Goal: Find specific page/section: Find specific page/section

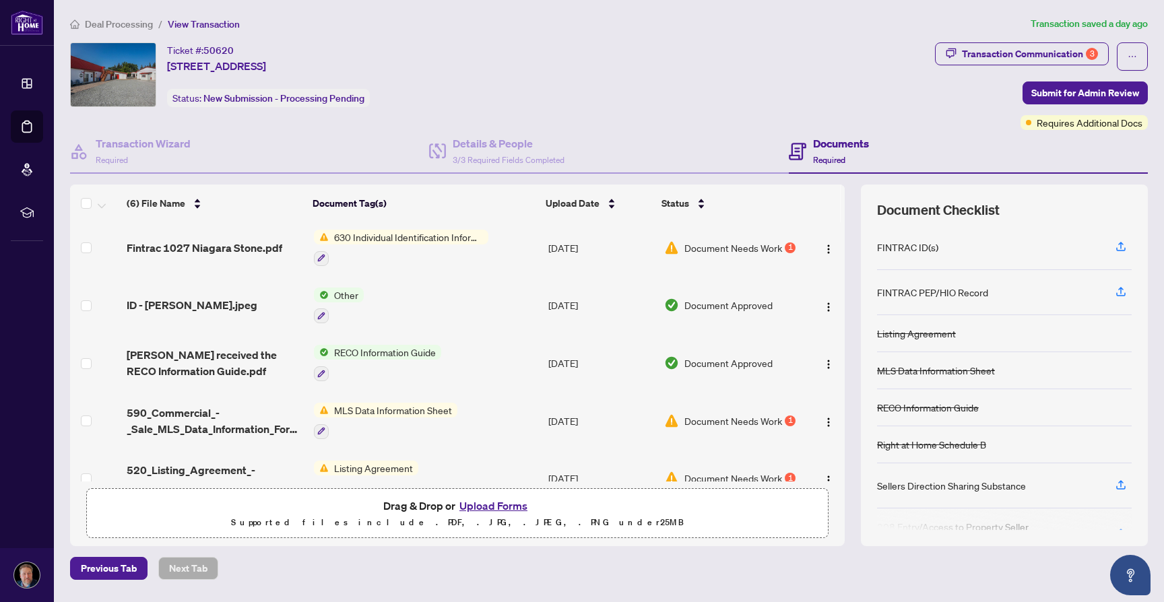
scroll to position [88, 0]
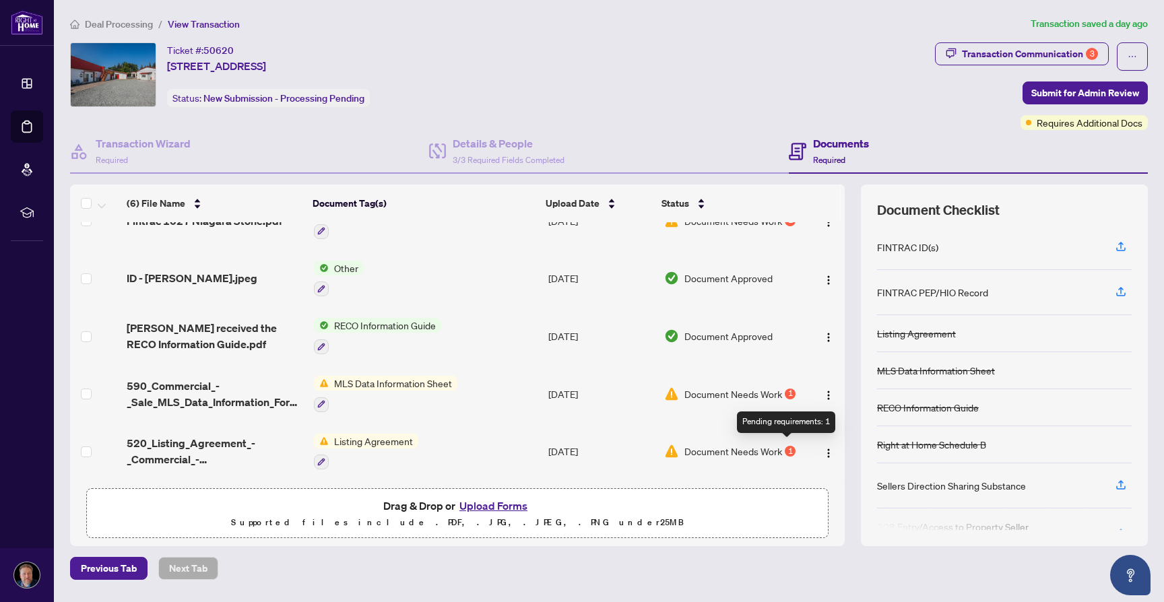
click at [784, 447] on div "1" at bounding box center [789, 451] width 11 height 11
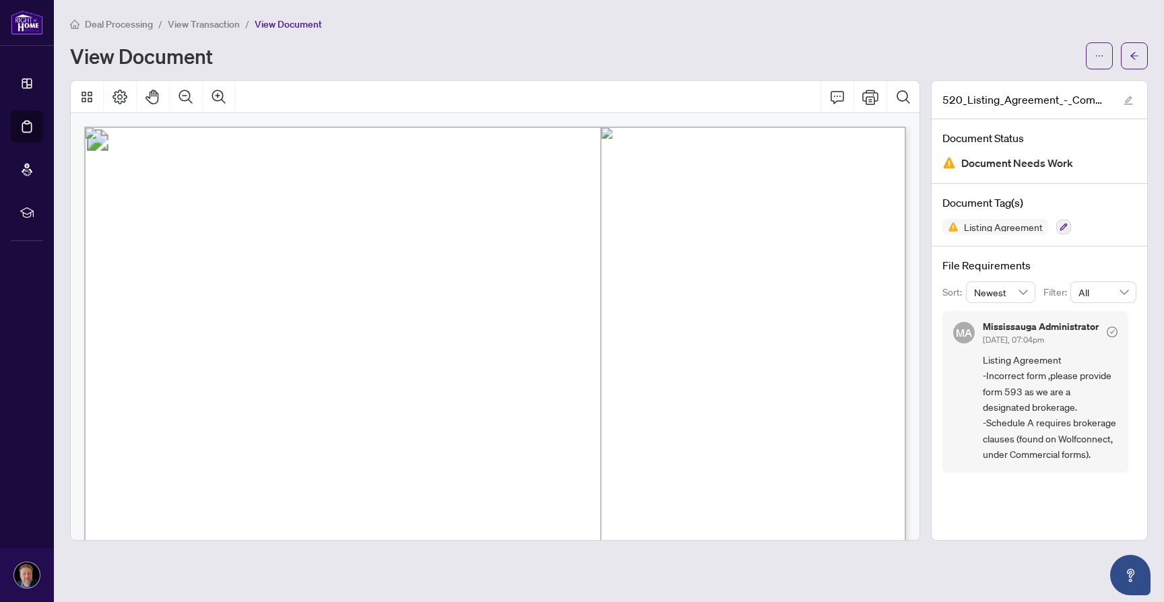
click at [197, 20] on span "View Transaction" at bounding box center [204, 24] width 72 height 12
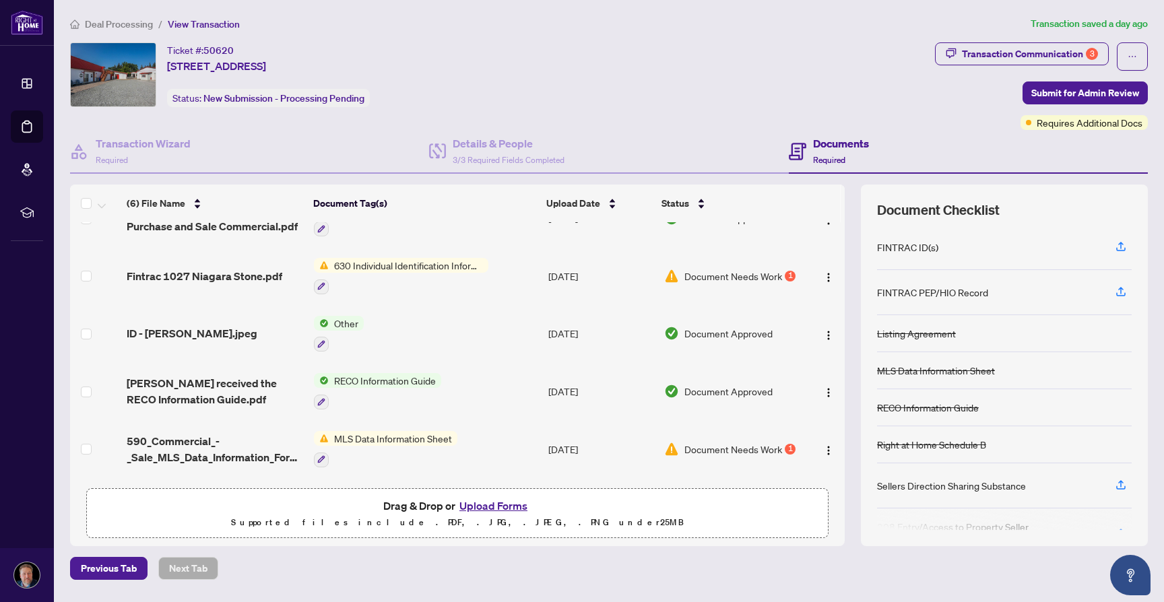
scroll to position [36, 0]
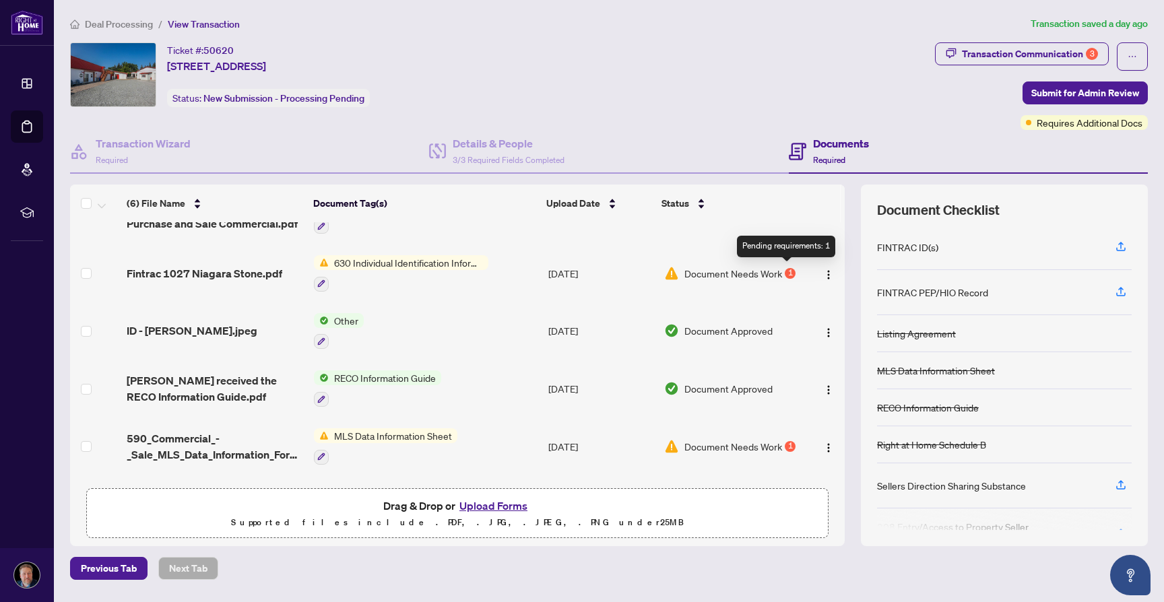
click at [788, 273] on div "1" at bounding box center [789, 273] width 11 height 11
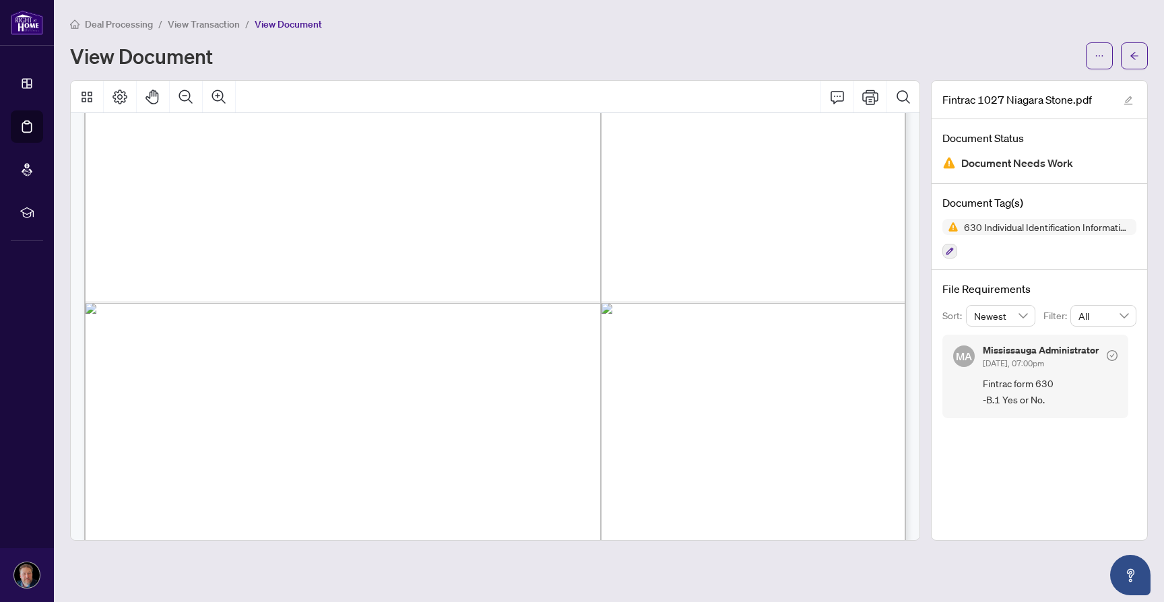
scroll to position [1427, 0]
click at [193, 20] on span "View Transaction" at bounding box center [204, 24] width 72 height 12
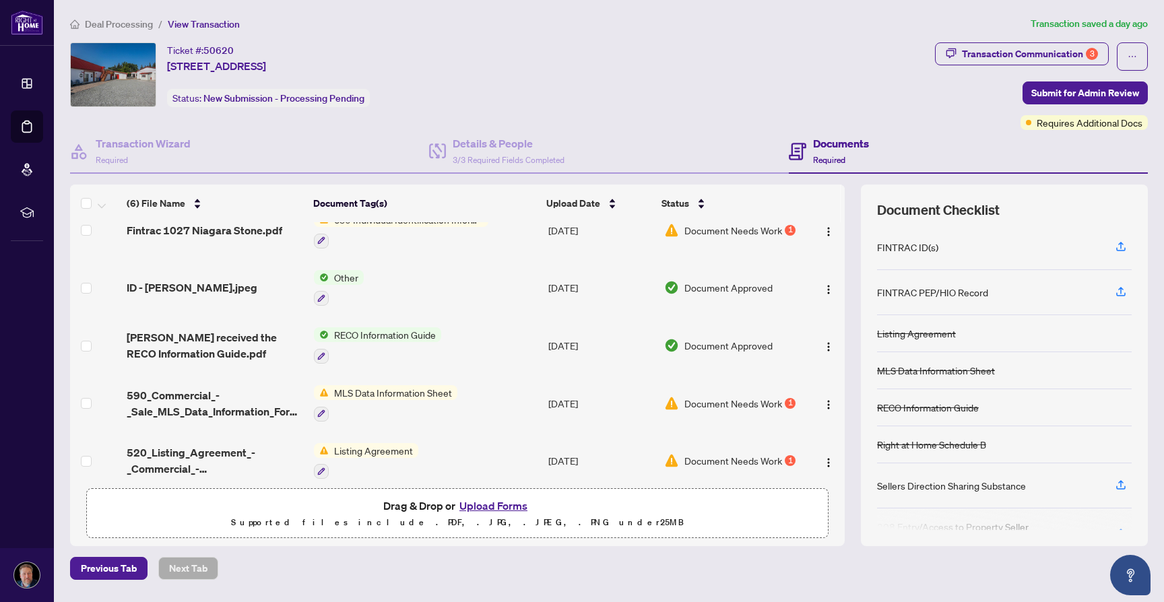
scroll to position [88, 0]
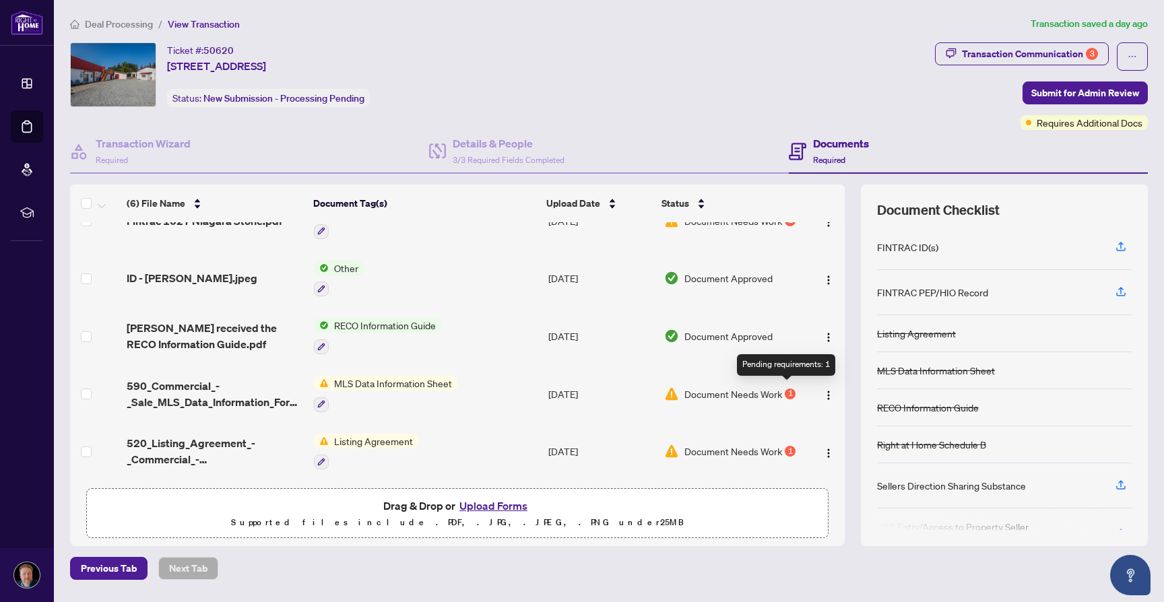
click at [786, 392] on div "1" at bounding box center [789, 394] width 11 height 11
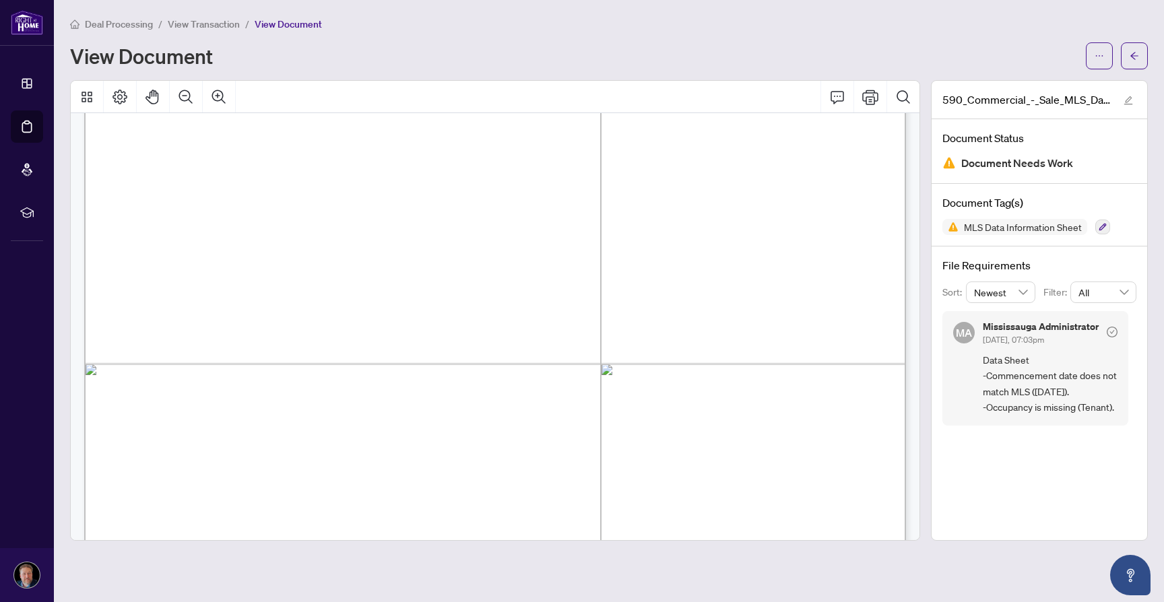
scroll to position [1313, 0]
